Goal: Task Accomplishment & Management: Use online tool/utility

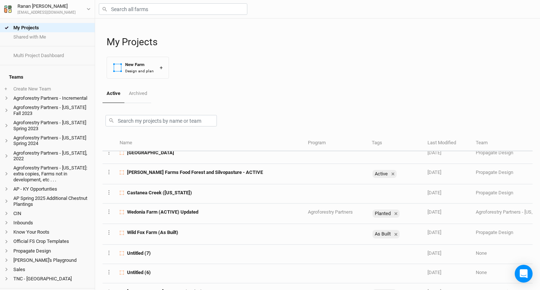
scroll to position [27, 0]
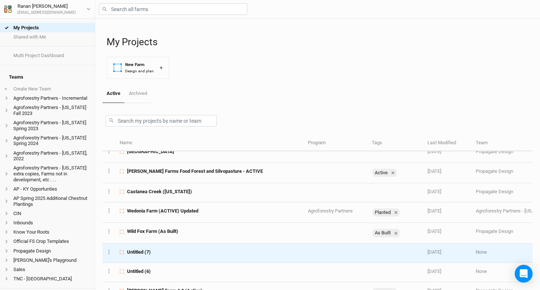
click at [167, 251] on div "Untitled (7)" at bounding box center [210, 252] width 180 height 7
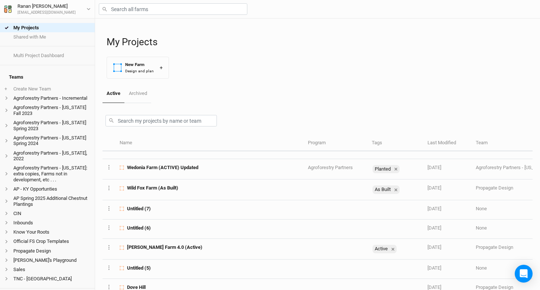
scroll to position [71, 0]
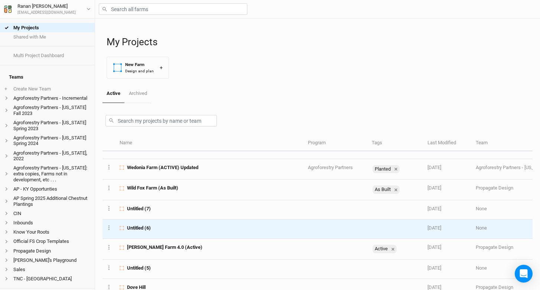
click at [153, 234] on td "Untitled (6)" at bounding box center [209, 229] width 188 height 19
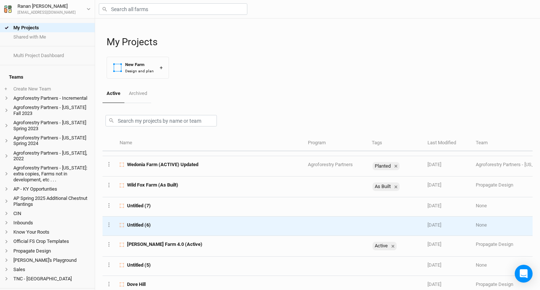
scroll to position [100, 0]
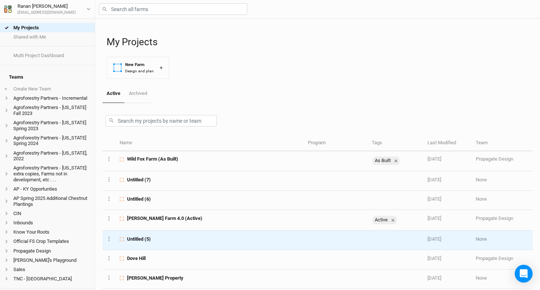
click at [179, 237] on div "Untitled (5)" at bounding box center [210, 239] width 180 height 7
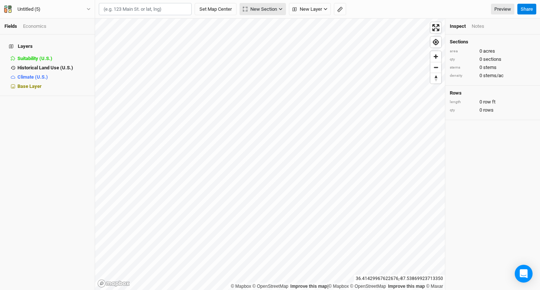
drag, startPoint x: 284, startPoint y: 9, endPoint x: 273, endPoint y: 15, distance: 12.7
click at [284, 9] on button "New Section" at bounding box center [262, 9] width 46 height 13
click at [260, 24] on div "Grid" at bounding box center [261, 25] width 11 height 9
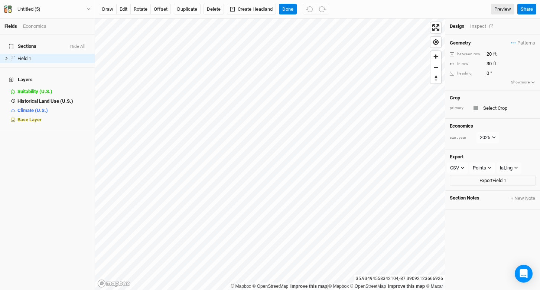
click at [482, 29] on div "Inspect" at bounding box center [483, 26] width 26 height 7
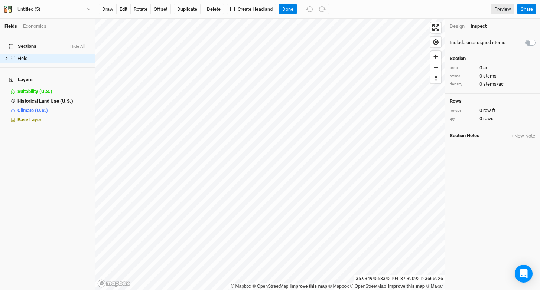
click at [538, 38] on label at bounding box center [538, 38] width 0 height 0
click at [525, 41] on input "checkbox" at bounding box center [528, 41] width 6 height 7
checkbox input "true"
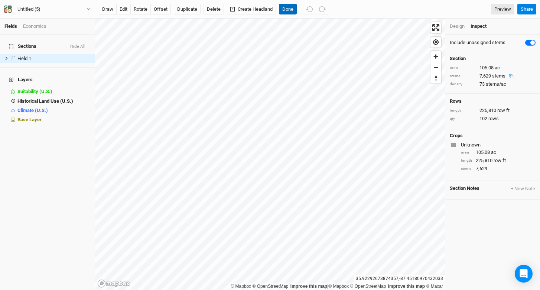
click at [289, 8] on button "Done" at bounding box center [288, 9] width 18 height 11
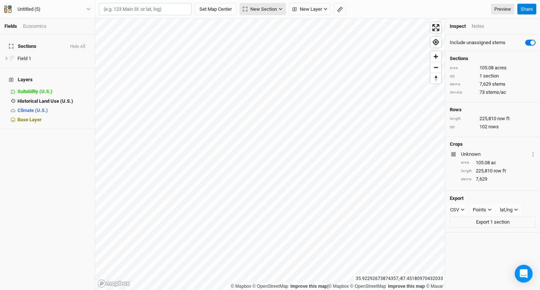
click at [273, 12] on span "New Section" at bounding box center [260, 9] width 34 height 7
click at [266, 26] on div "Grid" at bounding box center [261, 25] width 11 height 9
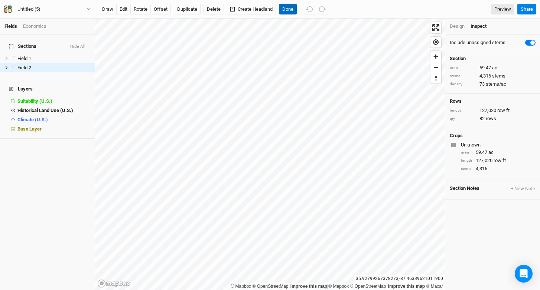
click at [291, 4] on button "Done" at bounding box center [288, 9] width 18 height 11
click at [454, 25] on div "Design" at bounding box center [457, 26] width 15 height 7
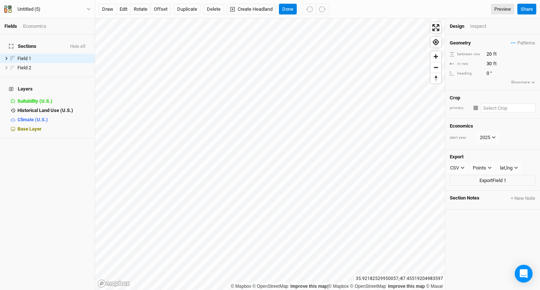
click at [488, 104] on input "text" at bounding box center [508, 108] width 55 height 9
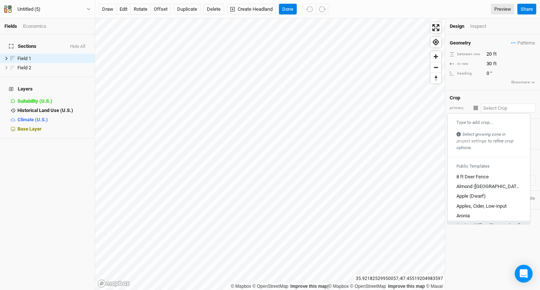
click at [485, 221] on link "Austree Willow (Successional)" at bounding box center [488, 226] width 82 height 10
type input "Austree Willow (Successional)"
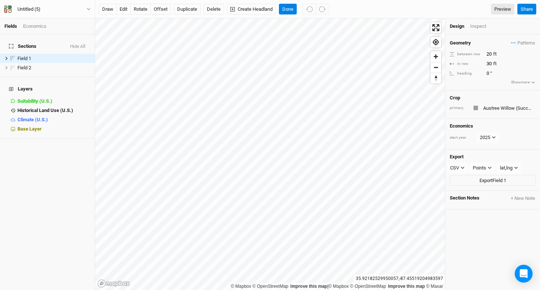
type input "10"
click at [289, 6] on button "Done" at bounding box center [288, 9] width 18 height 11
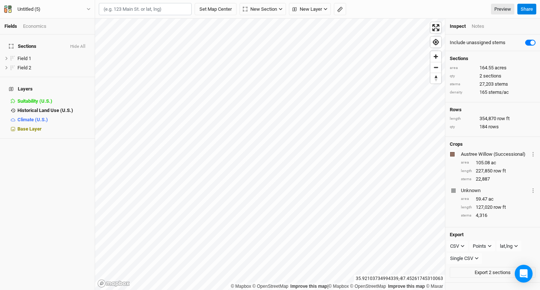
click at [475, 27] on div "Notes" at bounding box center [478, 26] width 13 height 7
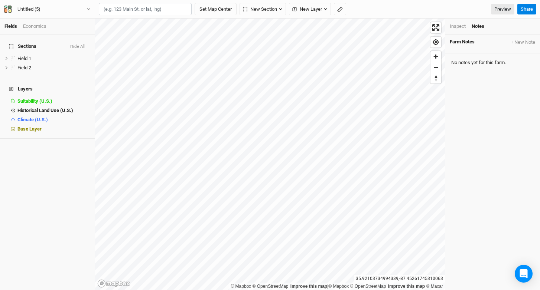
click at [465, 24] on div "Inspect" at bounding box center [458, 26] width 16 height 7
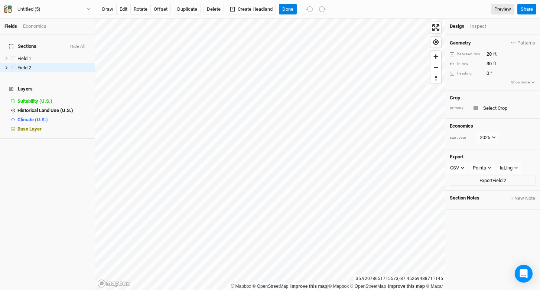
click at [474, 24] on div "Inspect" at bounding box center [483, 26] width 26 height 7
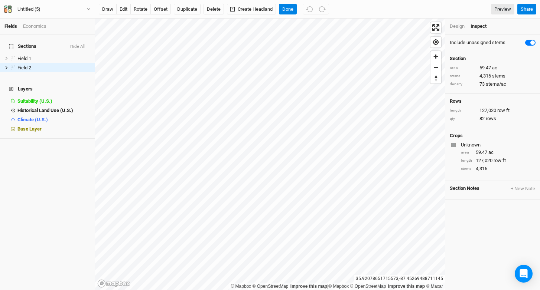
click at [460, 29] on div "Design" at bounding box center [457, 26] width 15 height 7
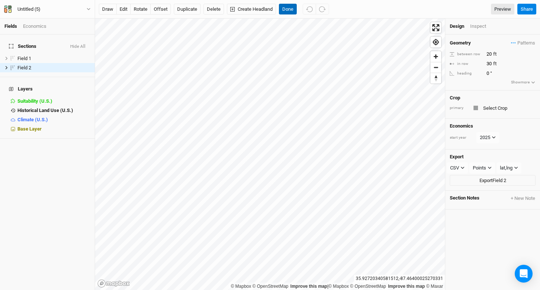
click at [296, 10] on button "Done" at bounding box center [288, 9] width 18 height 11
click at [474, 24] on div "Inspect" at bounding box center [483, 26] width 26 height 7
